Goal: Task Accomplishment & Management: Manage account settings

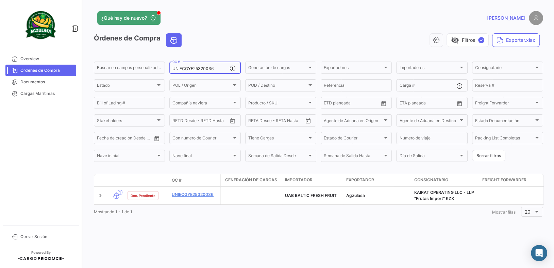
drag, startPoint x: 217, startPoint y: 69, endPoint x: 0, endPoint y: 49, distance: 217.8
click at [0, 49] on mat-sidenav-container "Overview Órdenes de Compra Documentos Cargas Marítimas Cerrar Sesión ¿Qué hay d…" at bounding box center [277, 134] width 554 height 268
paste input "GQL0410894"
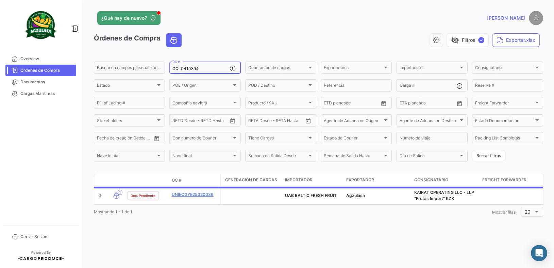
type input "GQL0410894"
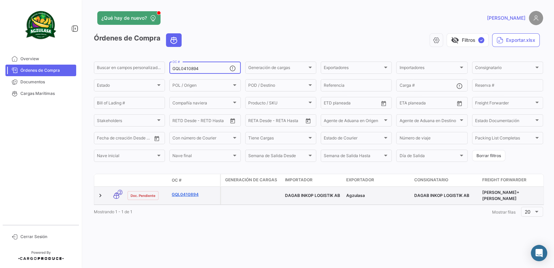
click at [194, 192] on link "GQL0410894" at bounding box center [195, 194] width 46 height 6
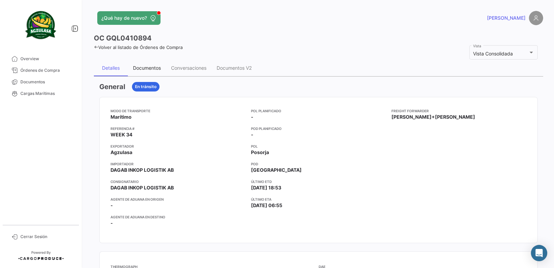
click at [149, 68] on div "Documentos" at bounding box center [147, 68] width 28 height 6
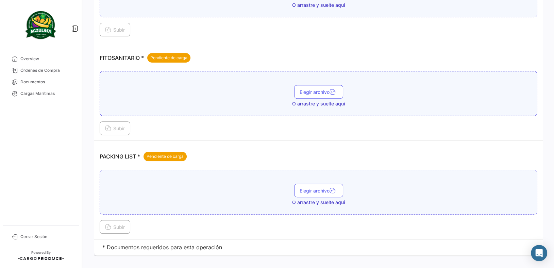
scroll to position [296, 0]
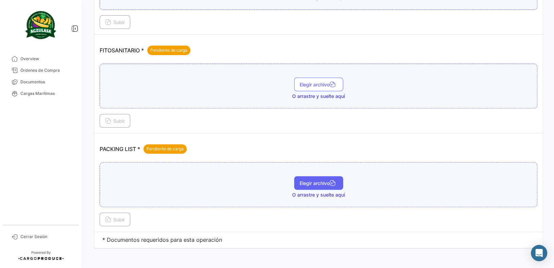
click at [335, 180] on span "Elegir archivo" at bounding box center [318, 183] width 38 height 6
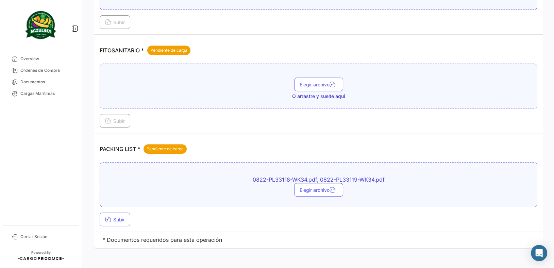
click at [119, 225] on td "PACKING LIST * Pendiente de carga 0822-PL33118-WK34.pdf, 0822-PL33119-WK34.pdf …" at bounding box center [318, 182] width 448 height 99
click at [109, 220] on icon at bounding box center [108, 220] width 6 height 6
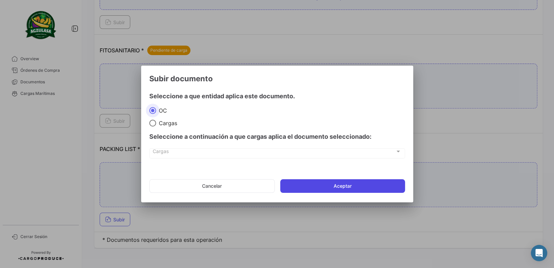
drag, startPoint x: 318, startPoint y: 185, endPoint x: 323, endPoint y: 185, distance: 4.4
click at [319, 185] on button "Aceptar" at bounding box center [342, 186] width 125 height 14
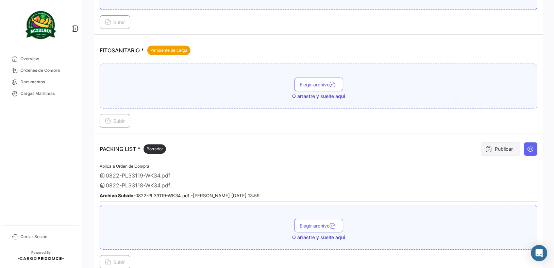
click at [496, 143] on button "Publicar" at bounding box center [500, 149] width 39 height 14
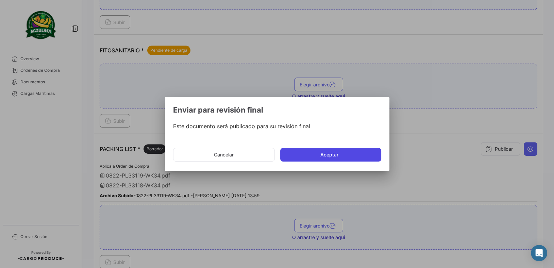
click at [350, 159] on button "Aceptar" at bounding box center [330, 155] width 101 height 14
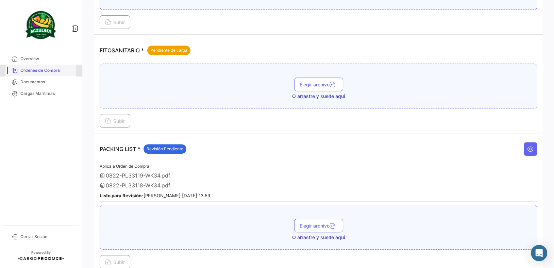
click at [62, 73] on span "Órdenes de Compra" at bounding box center [46, 70] width 53 height 6
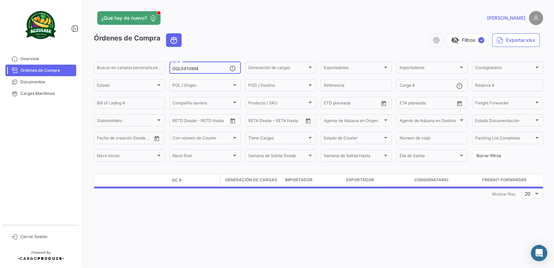
drag, startPoint x: 209, startPoint y: 68, endPoint x: 0, endPoint y: 41, distance: 210.5
click at [0, 43] on mat-sidenav-container "Overview Órdenes de Compra Documentos Cargas Marítimas Cerrar Sesión ¿Qué hay d…" at bounding box center [277, 134] width 554 height 268
paste input "741500026656"
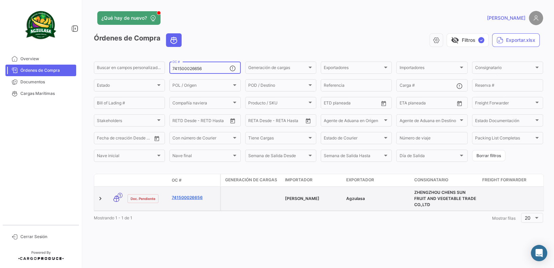
type input "741500026656"
click at [205, 200] on link "741500026656" at bounding box center [195, 197] width 46 height 6
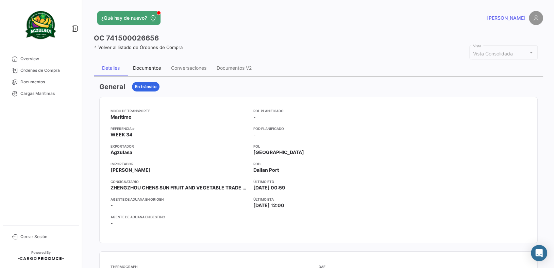
click at [136, 63] on div "Documentos" at bounding box center [147, 68] width 38 height 16
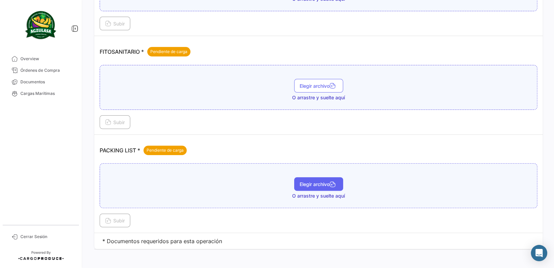
scroll to position [245, 0]
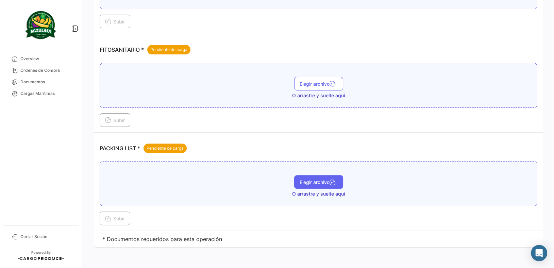
click at [327, 185] on button "Elegir archivo" at bounding box center [318, 182] width 49 height 14
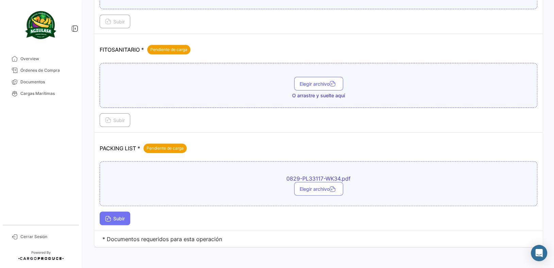
click at [111, 218] on span "Subir" at bounding box center [115, 219] width 20 height 6
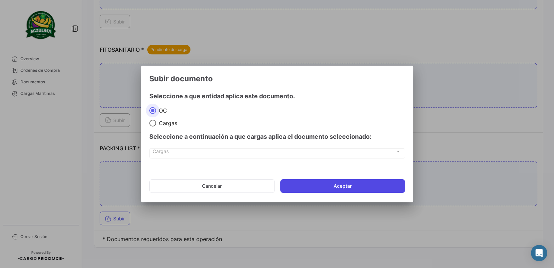
click at [316, 190] on button "Aceptar" at bounding box center [342, 186] width 125 height 14
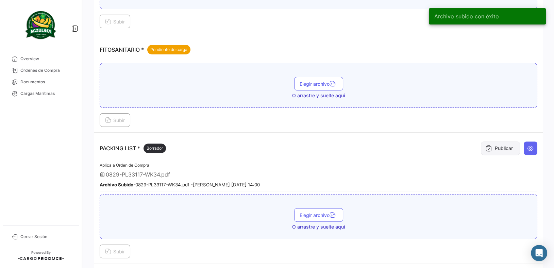
click at [505, 147] on button "Publicar" at bounding box center [500, 148] width 39 height 14
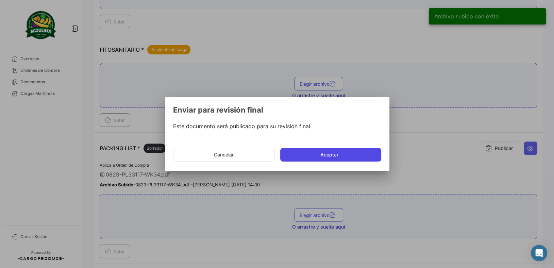
click at [347, 154] on button "Aceptar" at bounding box center [330, 155] width 101 height 14
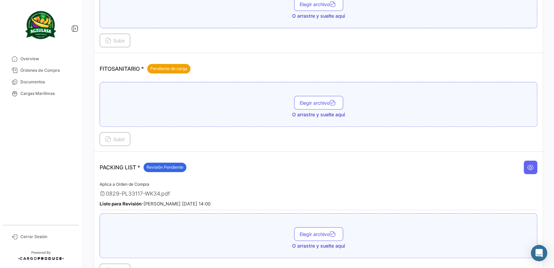
drag, startPoint x: 71, startPoint y: 72, endPoint x: 83, endPoint y: 85, distance: 17.6
click at [71, 72] on span "Órdenes de Compra" at bounding box center [46, 70] width 53 height 6
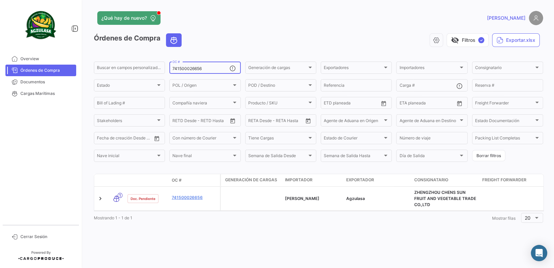
drag, startPoint x: 222, startPoint y: 68, endPoint x: 0, endPoint y: 48, distance: 223.3
click at [4, 49] on mat-sidenav-container "Overview Órdenes de Compra Documentos Cargas Marítimas Cerrar Sesión ¿Qué hay d…" at bounding box center [277, 134] width 554 height 268
paste input "GYEA43076000"
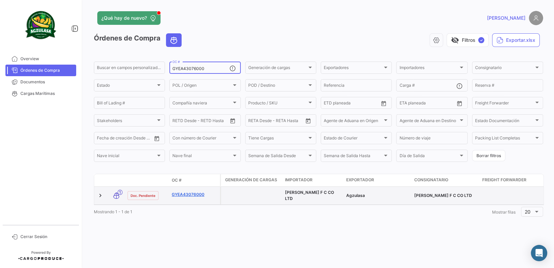
type input "GYEA43076000"
click at [175, 195] on link "GYEA43076000" at bounding box center [195, 194] width 46 height 6
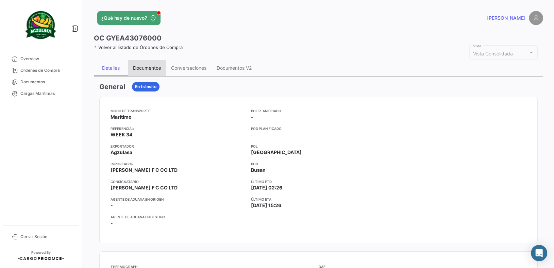
click at [149, 69] on div "Documentos" at bounding box center [147, 68] width 28 height 6
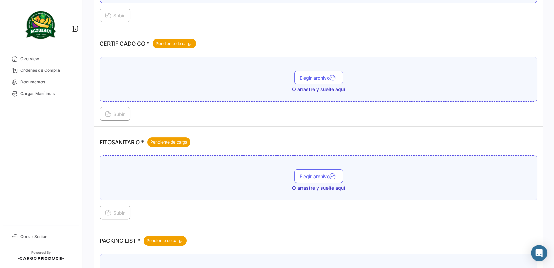
scroll to position [245, 0]
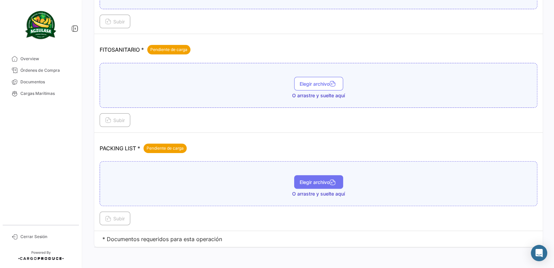
click at [324, 180] on span "Elegir archivo" at bounding box center [318, 182] width 38 height 6
click at [126, 212] on button "Subir" at bounding box center [115, 218] width 31 height 14
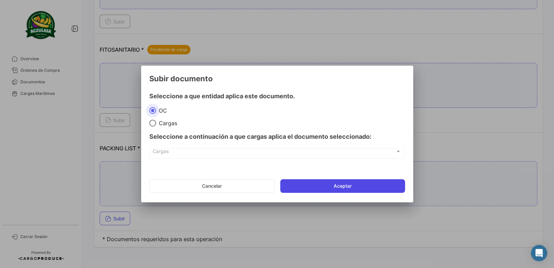
click at [324, 185] on button "Aceptar" at bounding box center [342, 186] width 125 height 14
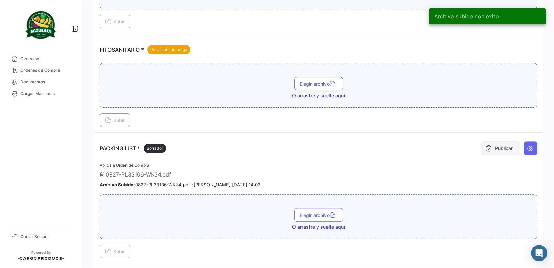
click at [497, 151] on button "Publicar" at bounding box center [500, 148] width 39 height 14
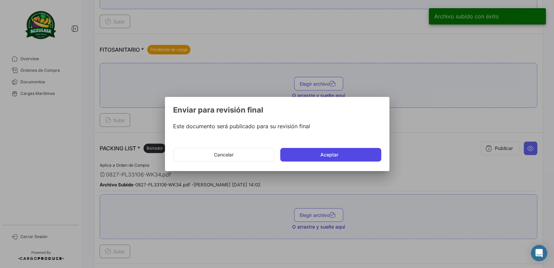
click at [344, 158] on button "Aceptar" at bounding box center [330, 155] width 101 height 14
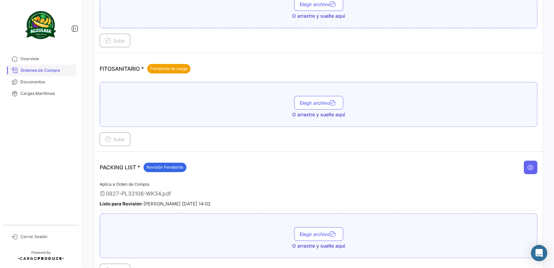
drag, startPoint x: 36, startPoint y: 65, endPoint x: 50, endPoint y: 65, distance: 13.6
click at [36, 65] on link "Órdenes de Compra" at bounding box center [40, 71] width 71 height 12
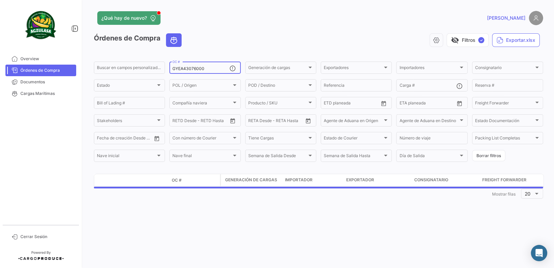
drag, startPoint x: 208, startPoint y: 70, endPoint x: 39, endPoint y: 40, distance: 171.3
click at [39, 40] on mat-sidenav-container "Overview Órdenes de Compra Documentos Cargas Marítimas Cerrar Sesión ¿Qué hay d…" at bounding box center [277, 134] width 554 height 268
paste input "765818"
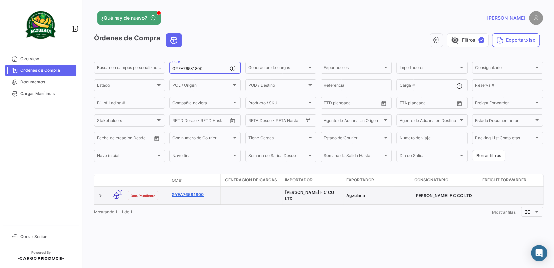
type input "GYEA76581800"
click at [199, 192] on link "GYEA76581800" at bounding box center [195, 194] width 46 height 6
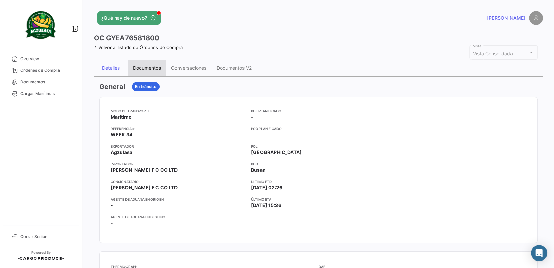
click at [149, 62] on div "Documentos" at bounding box center [147, 68] width 38 height 16
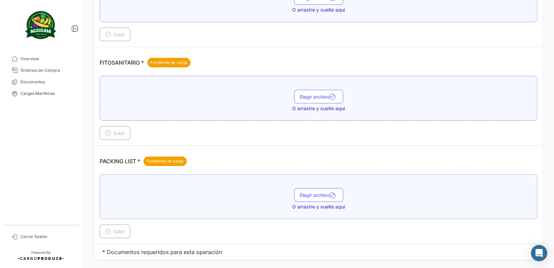
scroll to position [245, 0]
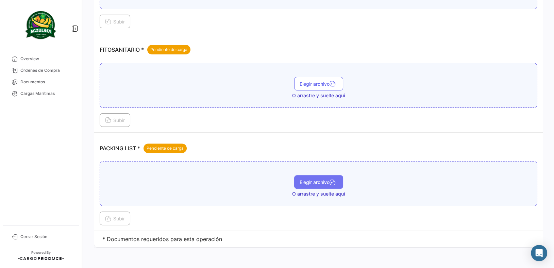
click at [313, 176] on button "Elegir archivo" at bounding box center [318, 182] width 49 height 14
click at [124, 217] on span "Subir" at bounding box center [115, 219] width 20 height 6
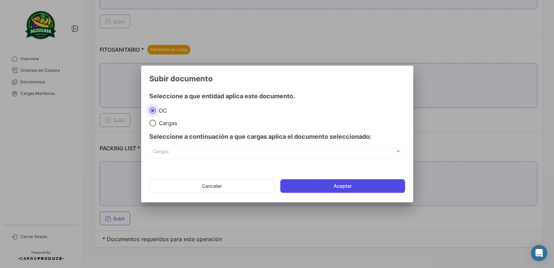
click at [330, 187] on button "Aceptar" at bounding box center [342, 186] width 125 height 14
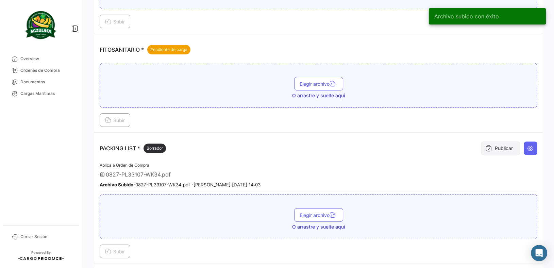
click at [506, 146] on button "Publicar" at bounding box center [500, 148] width 39 height 14
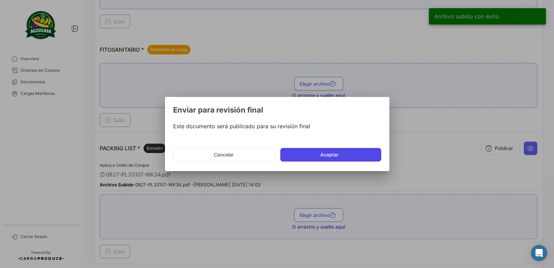
click at [351, 151] on button "Aceptar" at bounding box center [330, 155] width 101 height 14
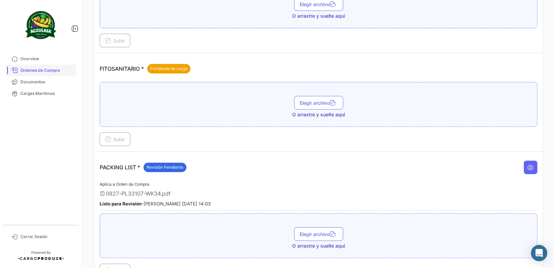
click at [69, 69] on span "Órdenes de Compra" at bounding box center [46, 70] width 53 height 6
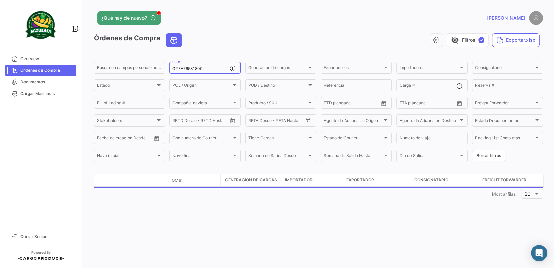
drag, startPoint x: 211, startPoint y: 70, endPoint x: 17, endPoint y: 48, distance: 195.4
click at [17, 48] on mat-sidenav-container "Overview Órdenes de Compra Documentos Cargas Marítimas Cerrar Sesión ¿Qué hay d…" at bounding box center [277, 134] width 554 height 268
paste input "F17975"
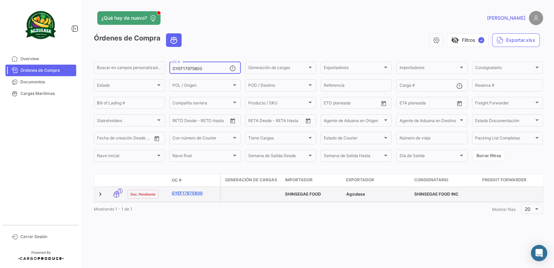
type input "GYEF17975800"
click at [192, 194] on link "GYEF17975800" at bounding box center [195, 193] width 46 height 6
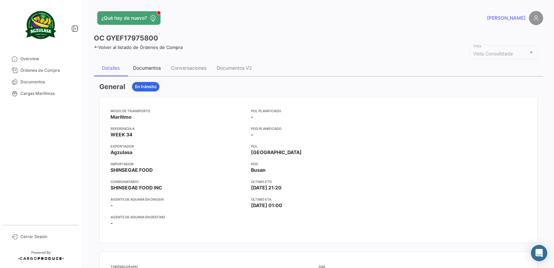
click at [147, 64] on div "Documentos" at bounding box center [147, 68] width 38 height 16
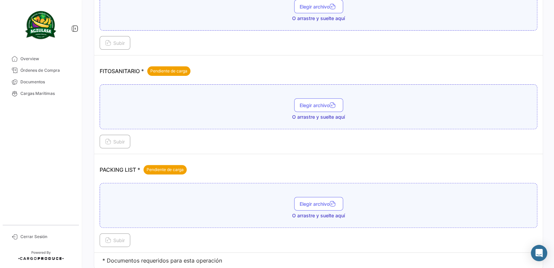
scroll to position [296, 0]
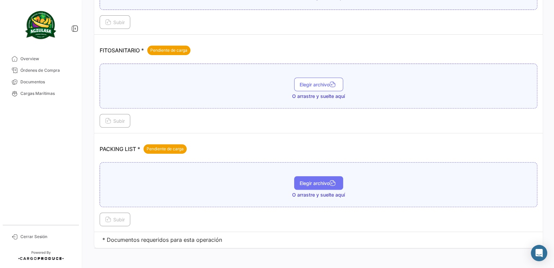
click at [308, 183] on span "Elegir archivo" at bounding box center [318, 183] width 38 height 6
click at [114, 218] on span "Subir" at bounding box center [115, 220] width 20 height 6
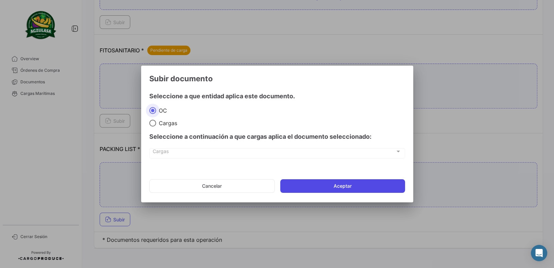
drag, startPoint x: 347, startPoint y: 186, endPoint x: 347, endPoint y: 182, distance: 4.1
click at [347, 185] on button "Aceptar" at bounding box center [342, 186] width 125 height 14
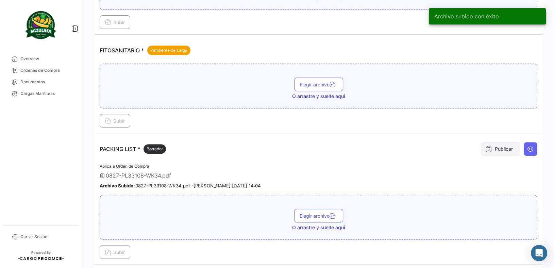
click at [489, 149] on button "Publicar" at bounding box center [500, 149] width 39 height 14
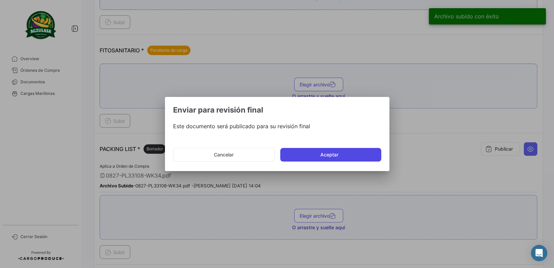
drag, startPoint x: 321, startPoint y: 151, endPoint x: 326, endPoint y: 151, distance: 5.5
click at [321, 151] on button "Aceptar" at bounding box center [330, 155] width 101 height 14
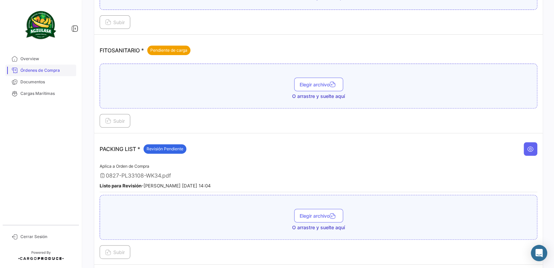
click at [62, 74] on link "Órdenes de Compra" at bounding box center [40, 71] width 71 height 12
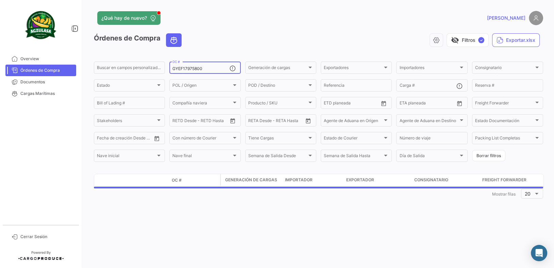
drag, startPoint x: 210, startPoint y: 69, endPoint x: 52, endPoint y: 40, distance: 160.6
click at [52, 40] on mat-sidenav-container "Overview Órdenes de Compra Documentos Cargas Marítimas Cerrar Sesión ¿Qué hay d…" at bounding box center [277, 134] width 554 height 268
paste input "69"
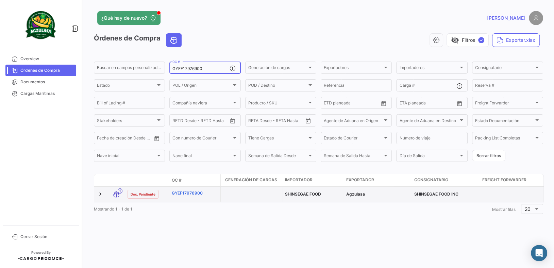
type input "GYEF17976900"
click at [202, 193] on link "GYEF17976900" at bounding box center [195, 193] width 46 height 6
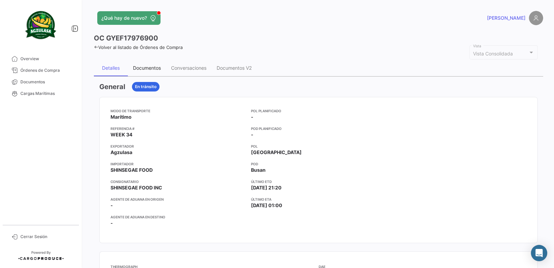
click at [155, 70] on div "Documentos" at bounding box center [147, 68] width 28 height 6
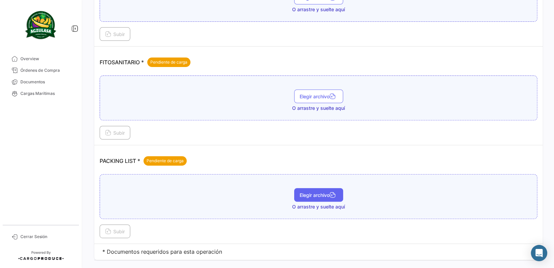
scroll to position [296, 0]
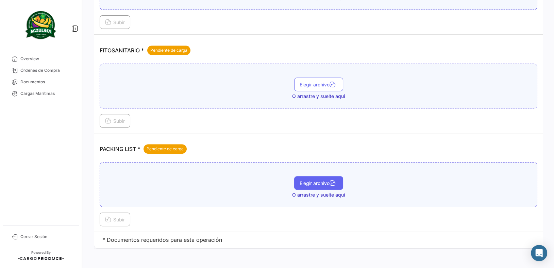
click at [317, 180] on span "Elegir archivo" at bounding box center [318, 183] width 38 height 6
click at [116, 217] on span "Subir" at bounding box center [115, 220] width 20 height 6
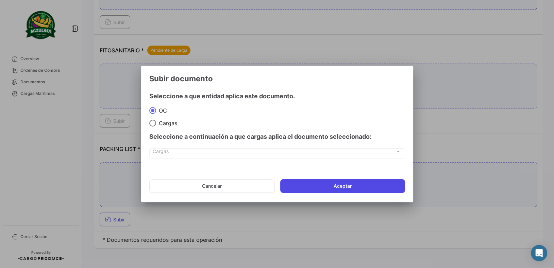
click at [322, 185] on button "Aceptar" at bounding box center [342, 186] width 125 height 14
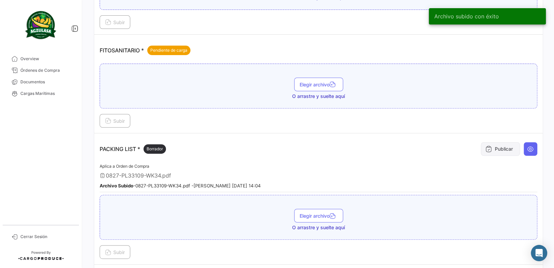
click at [510, 152] on button "Publicar" at bounding box center [500, 149] width 39 height 14
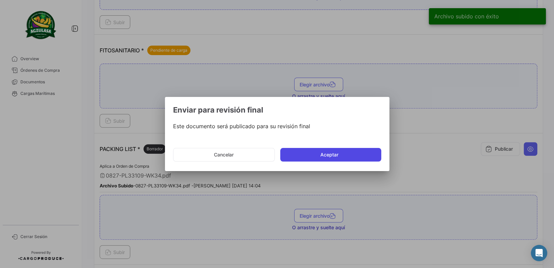
click at [368, 157] on button "Aceptar" at bounding box center [330, 155] width 101 height 14
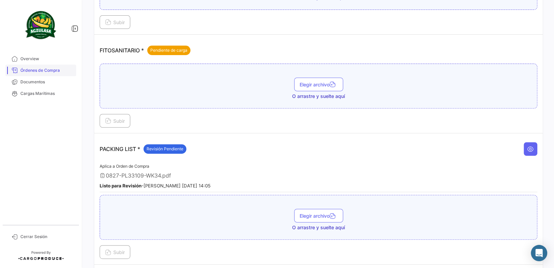
click at [70, 70] on span "Órdenes de Compra" at bounding box center [46, 70] width 53 height 6
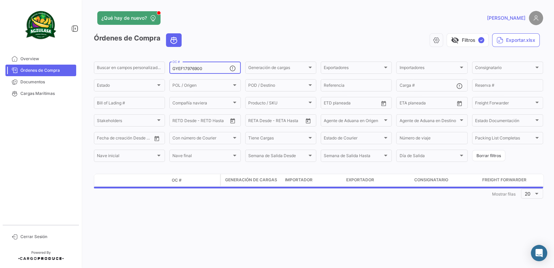
drag, startPoint x: 215, startPoint y: 68, endPoint x: 89, endPoint y: 58, distance: 126.1
click at [94, 59] on app-list-header "Órdenes de Compra visibility_off Filtros ✓ Exportar.xlsx Buscar en [PERSON_NAME…" at bounding box center [318, 98] width 449 height 130
paste input "A675501"
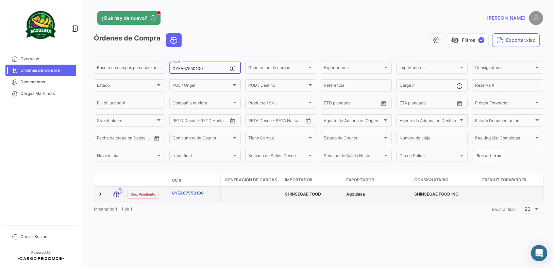
type input "GYEA67550100"
click at [194, 195] on link "GYEA67550100" at bounding box center [195, 193] width 46 height 6
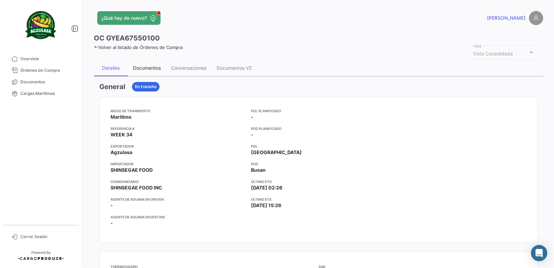
click at [144, 74] on div "Documentos" at bounding box center [147, 68] width 38 height 16
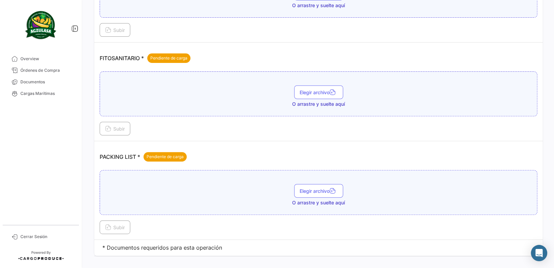
scroll to position [296, 0]
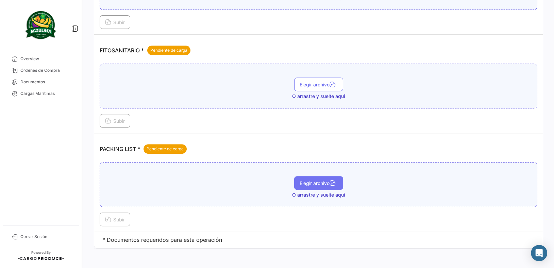
click at [299, 177] on button "Elegir archivo" at bounding box center [318, 183] width 49 height 14
click at [121, 217] on span "Subir" at bounding box center [115, 220] width 20 height 6
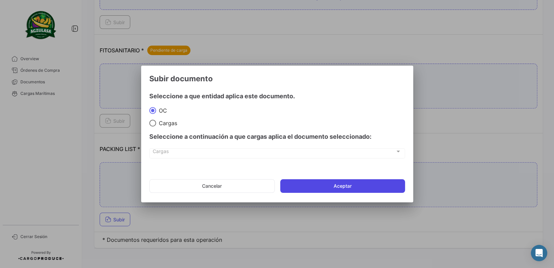
click at [311, 189] on button "Aceptar" at bounding box center [342, 186] width 125 height 14
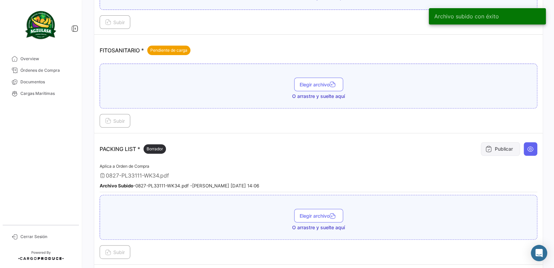
click at [488, 146] on button "Publicar" at bounding box center [500, 149] width 39 height 14
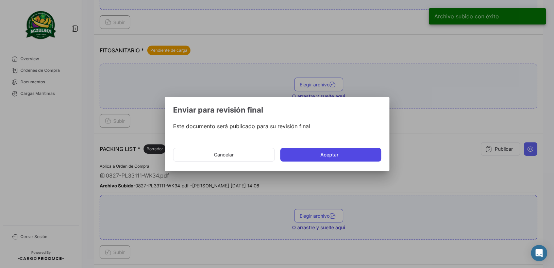
click at [368, 155] on button "Aceptar" at bounding box center [330, 155] width 101 height 14
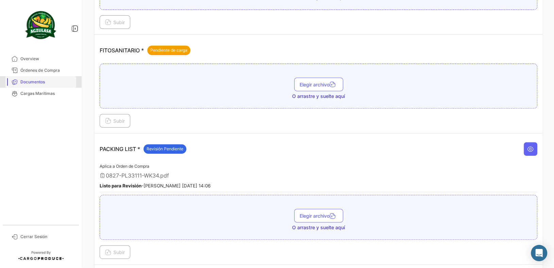
click at [74, 79] on link "Documentos" at bounding box center [40, 82] width 71 height 12
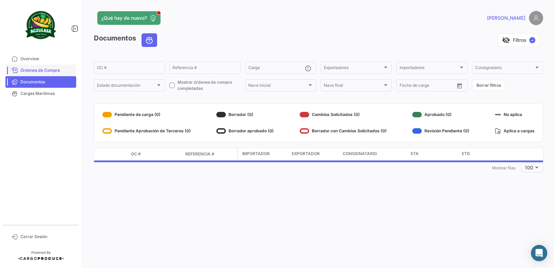
click at [71, 74] on link "Órdenes de Compra" at bounding box center [40, 71] width 71 height 12
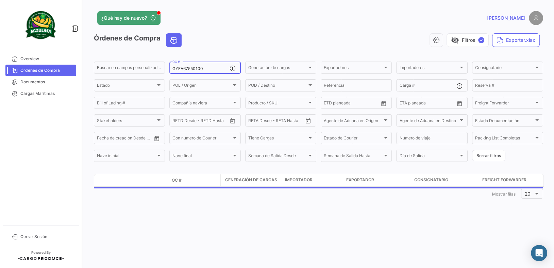
drag, startPoint x: 221, startPoint y: 71, endPoint x: 41, endPoint y: 33, distance: 183.7
click at [42, 33] on mat-sidenav-container "Overview Órdenes de Compra Documentos Cargas Marítimas Cerrar Sesión ¿Qué hay d…" at bounding box center [277, 134] width 554 height 268
paste input "896252"
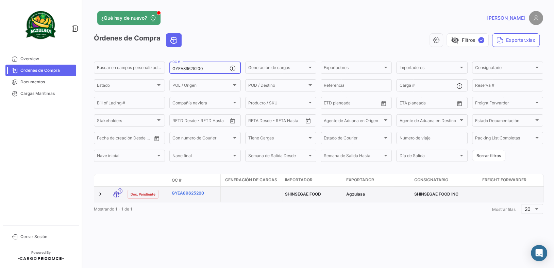
type input "GYEA89625200"
click at [186, 191] on link "GYEA89625200" at bounding box center [195, 193] width 46 height 6
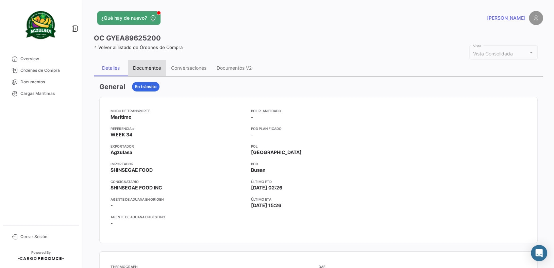
click at [140, 69] on div "Documentos" at bounding box center [147, 68] width 28 height 6
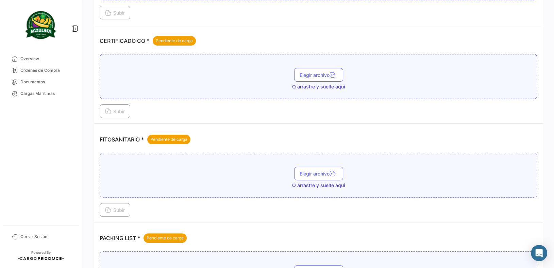
scroll to position [296, 0]
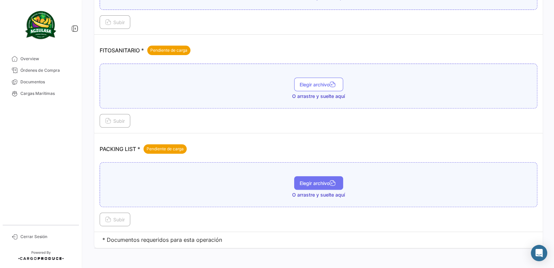
click at [300, 180] on span "Elegir archivo" at bounding box center [318, 183] width 38 height 6
click at [122, 218] on span "Subir" at bounding box center [115, 220] width 20 height 6
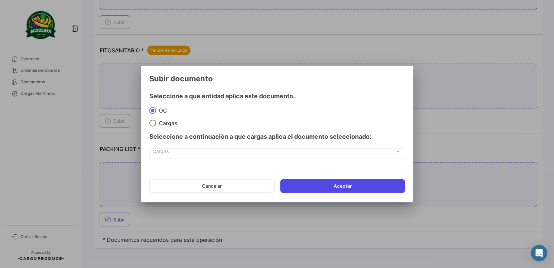
click at [303, 180] on button "Aceptar" at bounding box center [342, 186] width 125 height 14
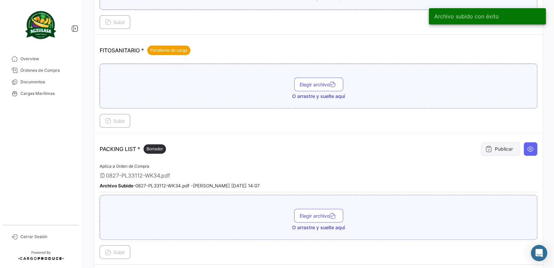
click at [496, 150] on button "Publicar" at bounding box center [500, 149] width 39 height 14
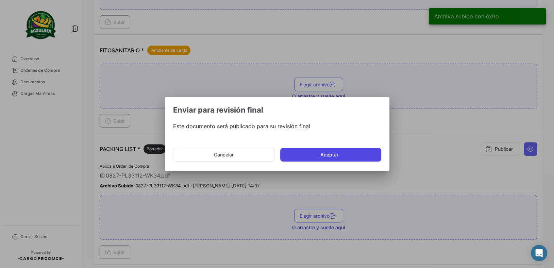
click at [359, 153] on button "Aceptar" at bounding box center [330, 155] width 101 height 14
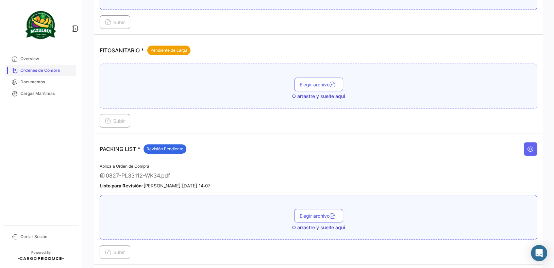
click at [71, 73] on link "Órdenes de Compra" at bounding box center [40, 71] width 71 height 12
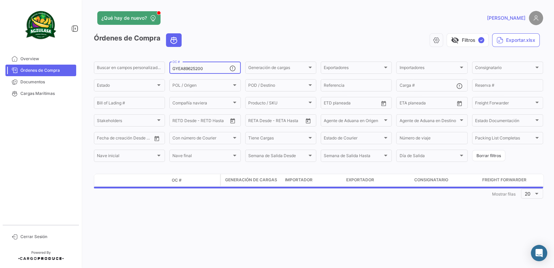
drag, startPoint x: 223, startPoint y: 70, endPoint x: 0, endPoint y: 8, distance: 231.7
click at [0, 10] on mat-sidenav-container "Overview Órdenes de Compra Documentos Cargas Marítimas Cerrar Sesión ¿Qué hay d…" at bounding box center [277, 134] width 554 height 268
paste input "062505"
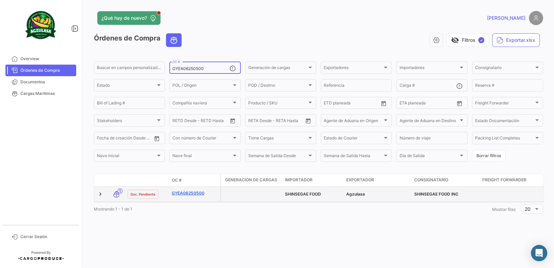
type input "GYEA06250500"
click at [200, 193] on link "GYEA06250500" at bounding box center [195, 193] width 46 height 6
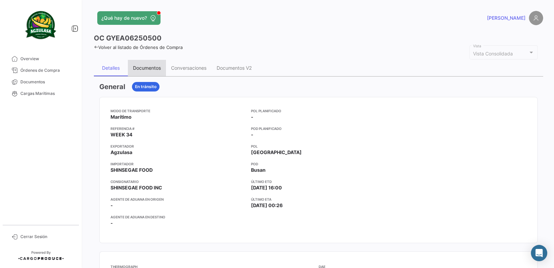
click at [141, 72] on div "Documentos" at bounding box center [147, 68] width 38 height 16
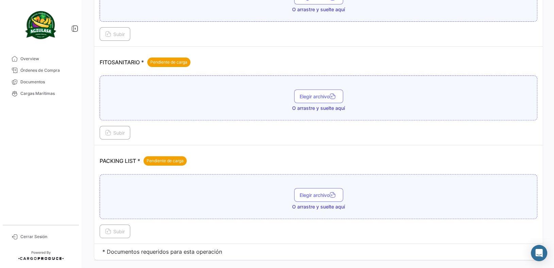
scroll to position [296, 0]
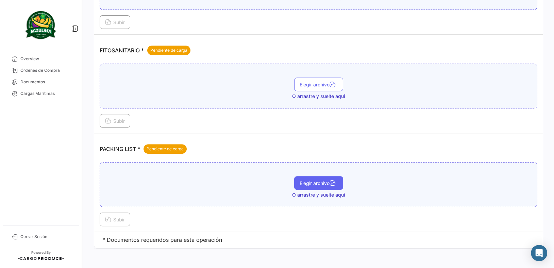
click at [324, 180] on span "Elegir archivo" at bounding box center [318, 183] width 38 height 6
click at [111, 222] on button "Subir" at bounding box center [115, 219] width 31 height 14
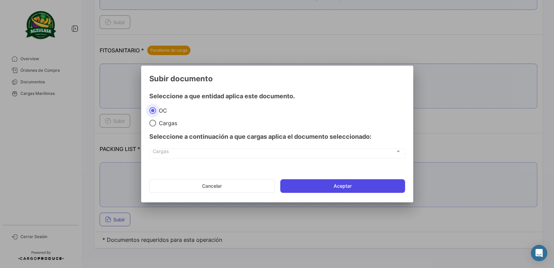
click at [332, 184] on button "Aceptar" at bounding box center [342, 186] width 125 height 14
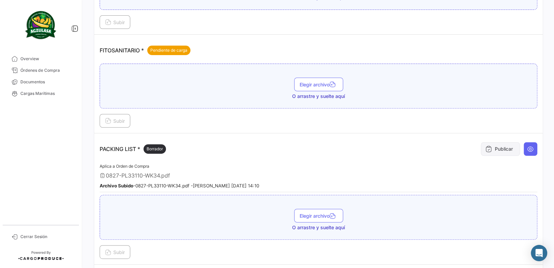
click at [497, 144] on button "Publicar" at bounding box center [500, 149] width 39 height 14
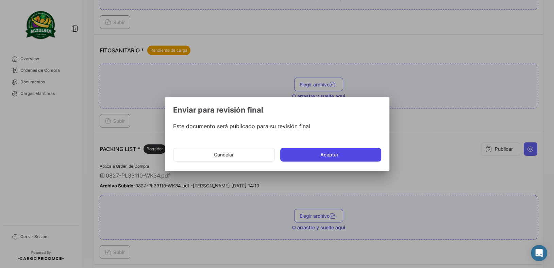
click at [353, 156] on button "Aceptar" at bounding box center [330, 155] width 101 height 14
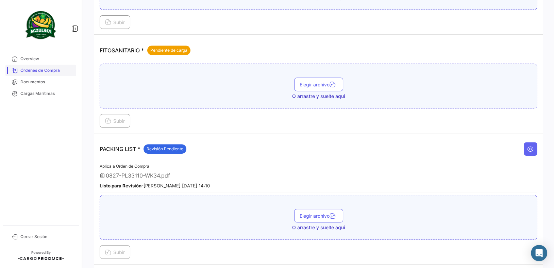
click at [68, 70] on span "Órdenes de Compra" at bounding box center [46, 70] width 53 height 6
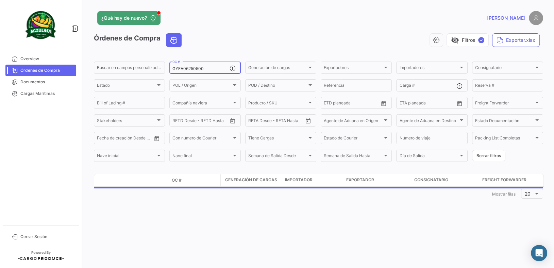
drag, startPoint x: 211, startPoint y: 68, endPoint x: 38, endPoint y: 38, distance: 176.3
click at [52, 41] on mat-sidenav-container "Overview Órdenes de Compra Documentos Cargas Marítimas Cerrar Sesión ¿Qué hay d…" at bounding box center [277, 134] width 554 height 268
paste input "F175414"
type input "GYEF17541400"
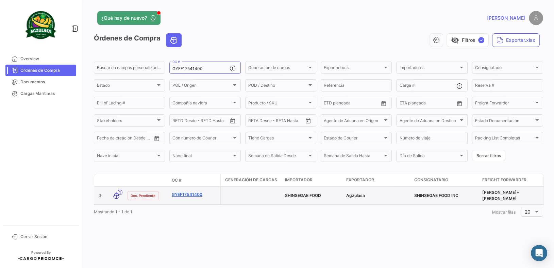
click at [197, 192] on link "GYEF17541400" at bounding box center [195, 194] width 46 height 6
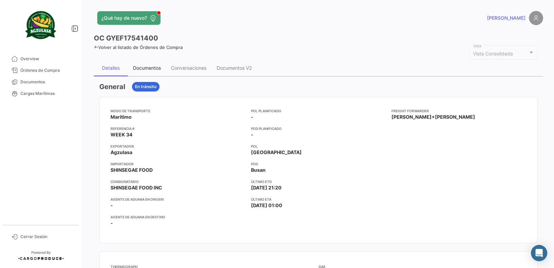
click at [154, 74] on div "Documentos" at bounding box center [147, 68] width 38 height 16
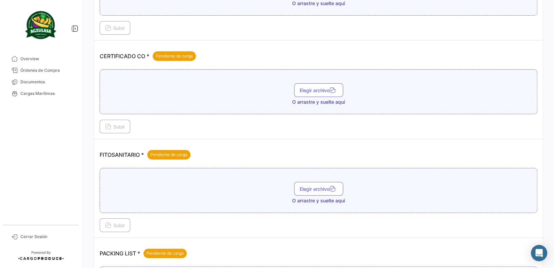
scroll to position [245, 0]
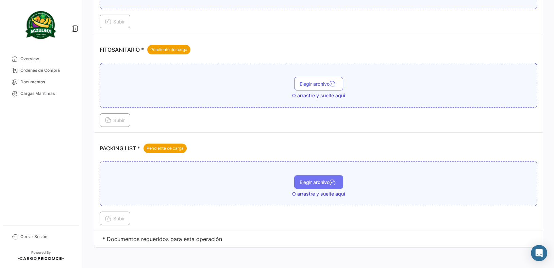
click at [329, 180] on icon "button" at bounding box center [332, 183] width 6 height 6
click at [124, 217] on span "Subir" at bounding box center [115, 219] width 20 height 6
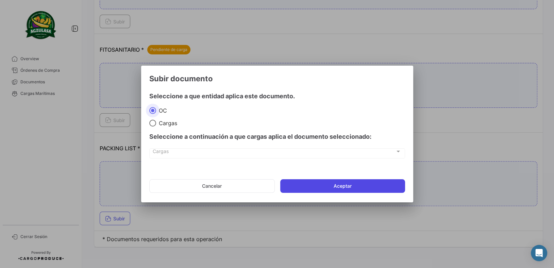
click at [340, 189] on button "Aceptar" at bounding box center [342, 186] width 125 height 14
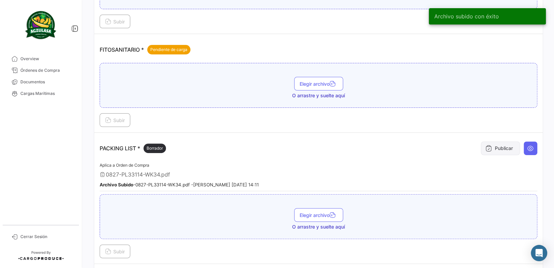
click at [499, 145] on button "Publicar" at bounding box center [500, 148] width 39 height 14
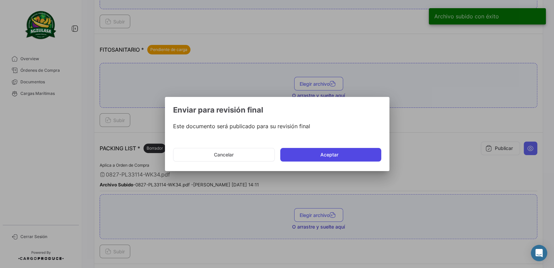
click at [374, 159] on button "Aceptar" at bounding box center [330, 155] width 101 height 14
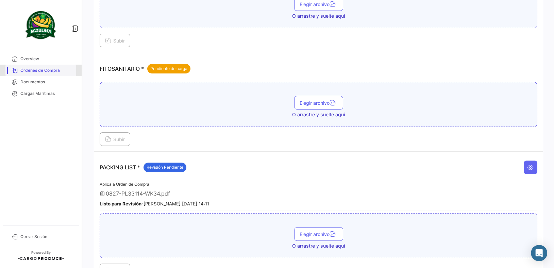
click at [54, 73] on link "Órdenes de Compra" at bounding box center [40, 71] width 71 height 12
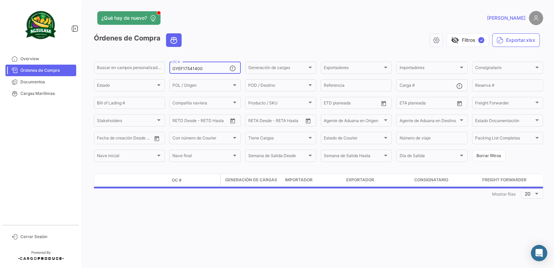
drag, startPoint x: 222, startPoint y: 69, endPoint x: 39, endPoint y: 46, distance: 184.0
click at [42, 46] on mat-sidenav-container "Overview Órdenes de Compra Documentos Cargas Marítimas Cerrar Sesión ¿Qué hay d…" at bounding box center [277, 134] width 554 height 268
paste input "36"
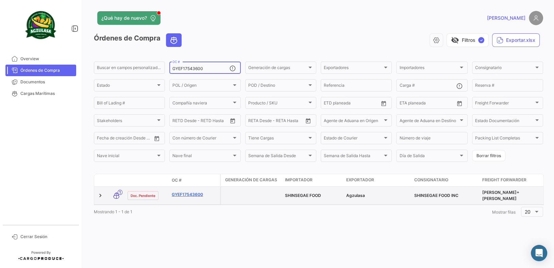
type input "GYEF17543600"
click at [194, 192] on link "GYEF17543600" at bounding box center [195, 194] width 46 height 6
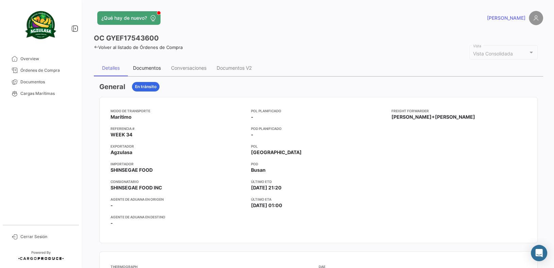
click at [145, 71] on div "Documentos" at bounding box center [147, 68] width 38 height 16
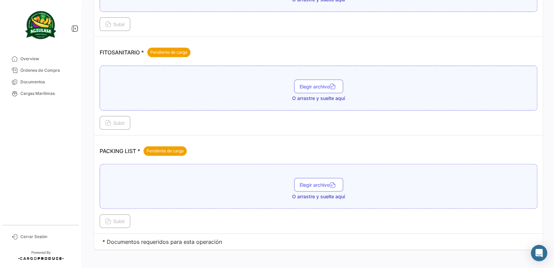
scroll to position [245, 0]
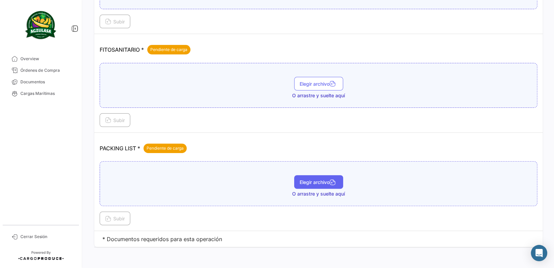
click at [309, 184] on span "Elegir archivo" at bounding box center [318, 182] width 38 height 6
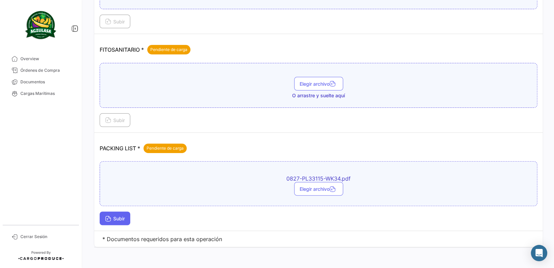
click at [123, 213] on button "Subir" at bounding box center [115, 218] width 31 height 14
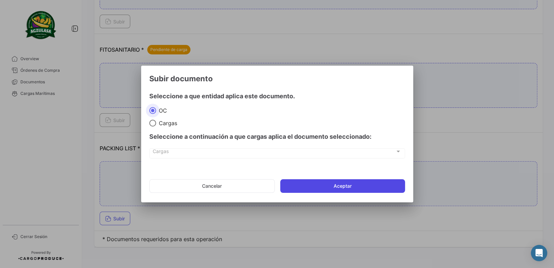
click at [337, 186] on button "Aceptar" at bounding box center [342, 186] width 125 height 14
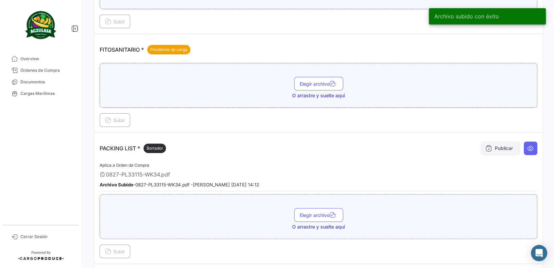
click at [492, 144] on button "Publicar" at bounding box center [500, 148] width 39 height 14
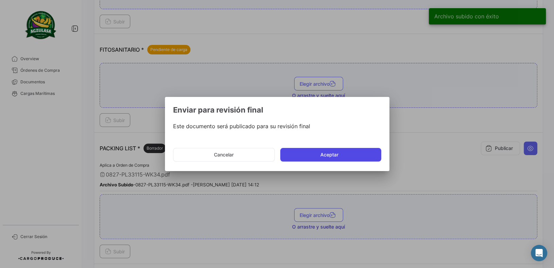
drag, startPoint x: 375, startPoint y: 146, endPoint x: 361, endPoint y: 153, distance: 15.7
click at [372, 148] on mat-dialog-actions "Cancelar Aceptar" at bounding box center [277, 154] width 208 height 23
drag, startPoint x: 361, startPoint y: 153, endPoint x: 355, endPoint y: 156, distance: 6.5
click at [360, 153] on button "Aceptar" at bounding box center [330, 155] width 101 height 14
